Goal: Task Accomplishment & Management: Use online tool/utility

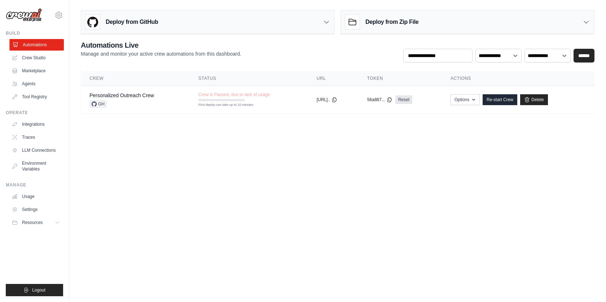
click at [38, 46] on link "Automations" at bounding box center [36, 45] width 54 height 12
click at [38, 56] on link "Crew Studio" at bounding box center [36, 58] width 54 height 12
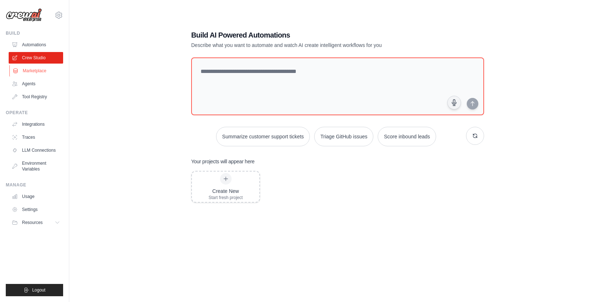
click at [30, 69] on link "Marketplace" at bounding box center [36, 71] width 54 height 12
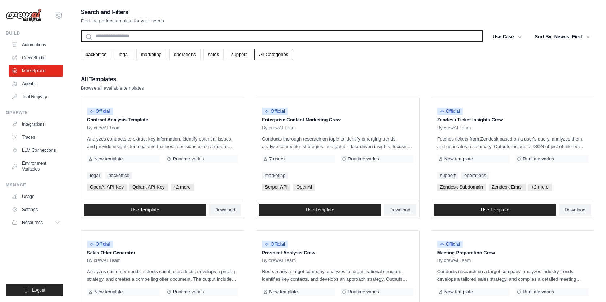
drag, startPoint x: 130, startPoint y: 31, endPoint x: 125, endPoint y: 34, distance: 5.7
click at [129, 31] on input "text" at bounding box center [282, 36] width 402 height 12
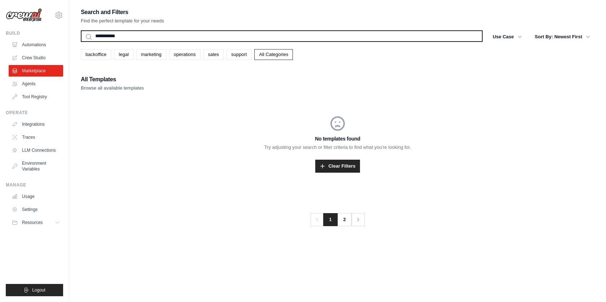
type input "**********"
click at [80, 41] on button "Search" at bounding box center [80, 41] width 0 height 0
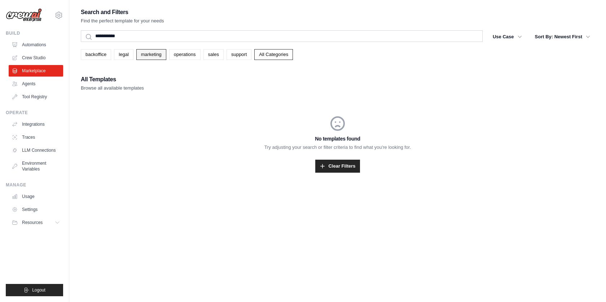
click at [148, 55] on link "marketing" at bounding box center [151, 54] width 30 height 11
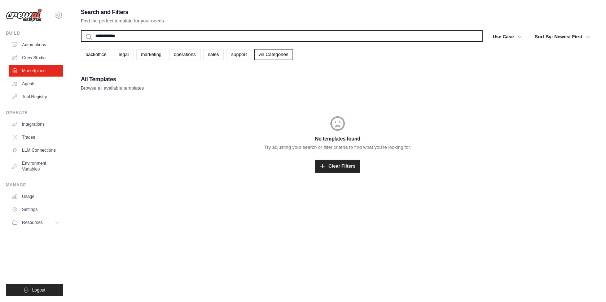
drag, startPoint x: 130, startPoint y: 34, endPoint x: 72, endPoint y: 32, distance: 57.4
click at [72, 32] on div "**********" at bounding box center [337, 158] width 537 height 302
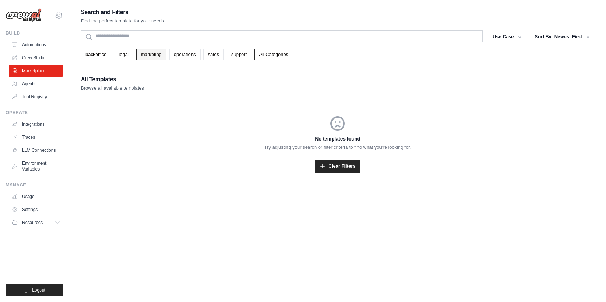
click at [143, 54] on link "marketing" at bounding box center [151, 54] width 30 height 11
click at [121, 56] on link "legal" at bounding box center [123, 54] width 19 height 11
click at [98, 56] on link "backoffice" at bounding box center [96, 54] width 30 height 11
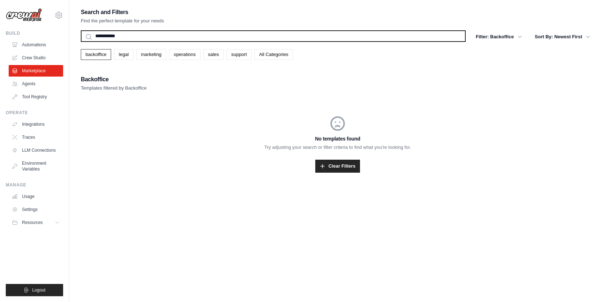
drag, startPoint x: 129, startPoint y: 35, endPoint x: 63, endPoint y: 23, distance: 66.6
click at [65, 25] on div "[EMAIL_ADDRESS][DOMAIN_NAME] Settings Build Automations Crew Studio Resources" at bounding box center [303, 158] width 606 height 316
click at [80, 41] on button "Search" at bounding box center [80, 41] width 0 height 0
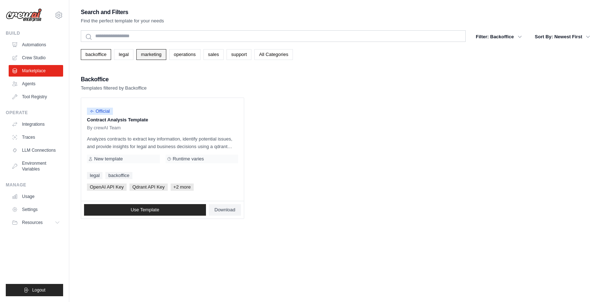
click at [155, 57] on link "marketing" at bounding box center [151, 54] width 30 height 11
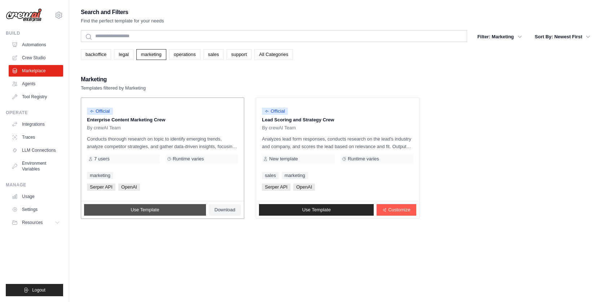
click at [154, 210] on span "Use Template" at bounding box center [145, 210] width 29 height 6
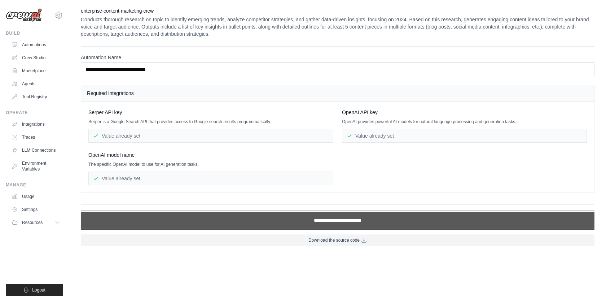
click at [331, 222] on input "**********" at bounding box center [338, 220] width 514 height 17
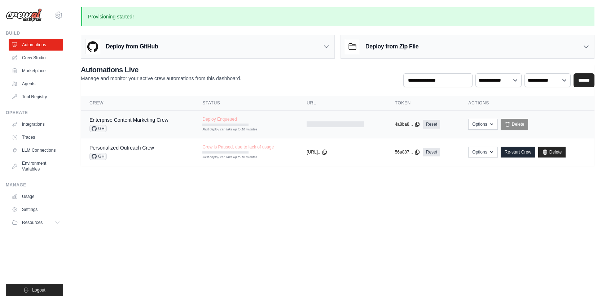
click at [320, 123] on div at bounding box center [336, 124] width 58 height 6
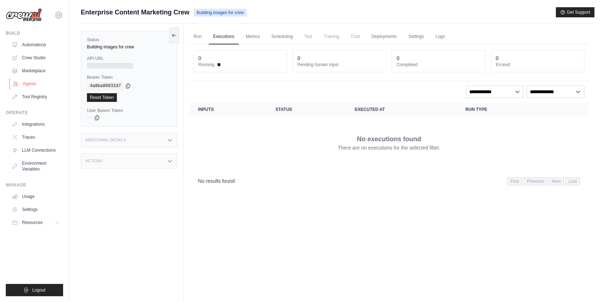
click at [26, 82] on link "Agents" at bounding box center [36, 84] width 54 height 12
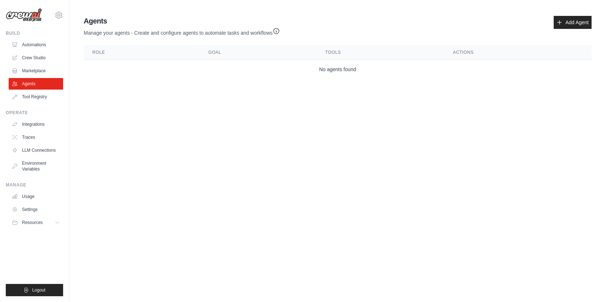
click at [105, 52] on th "Role" at bounding box center [142, 52] width 116 height 15
click at [580, 21] on link "Add Agent" at bounding box center [573, 22] width 38 height 13
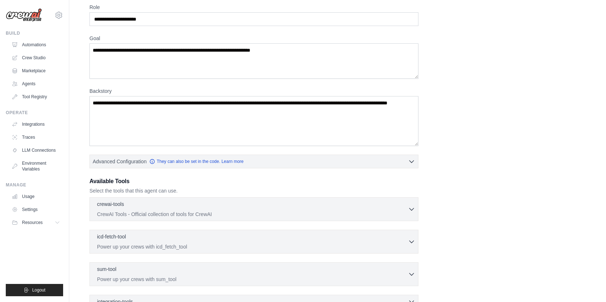
scroll to position [33, 0]
